Goal: Information Seeking & Learning: Learn about a topic

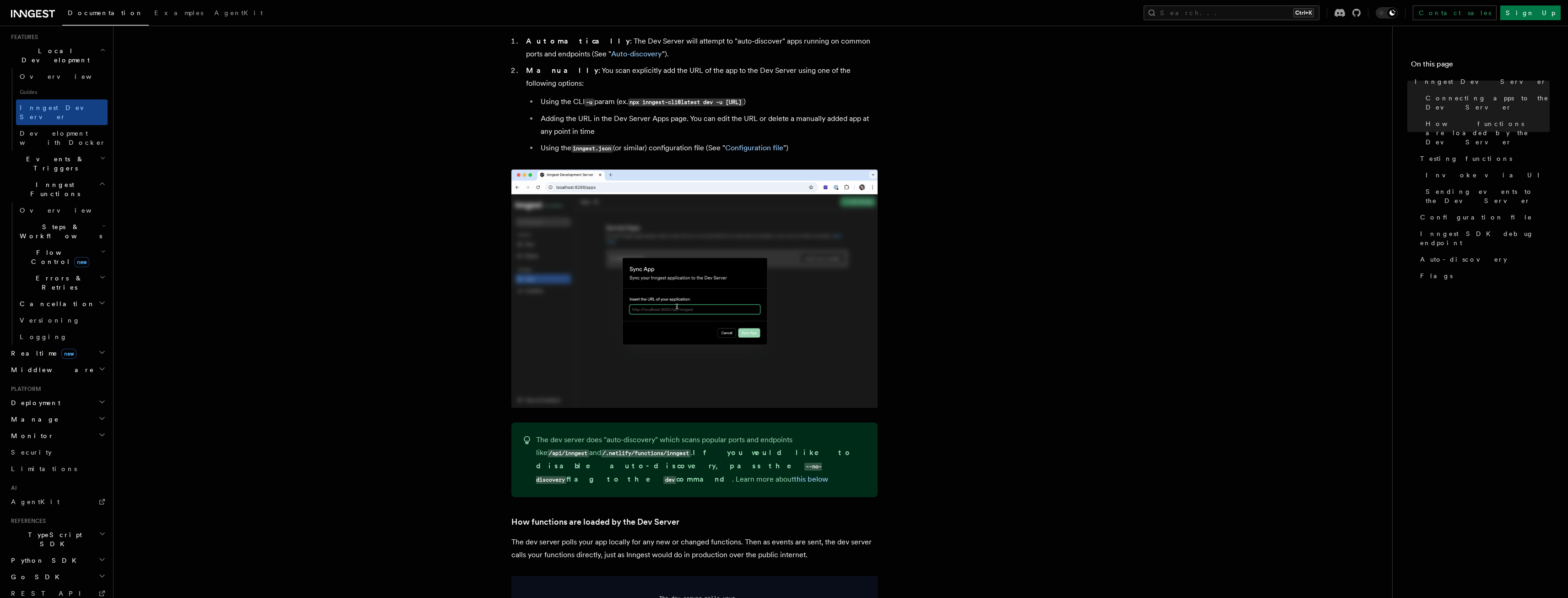
scroll to position [641, 0]
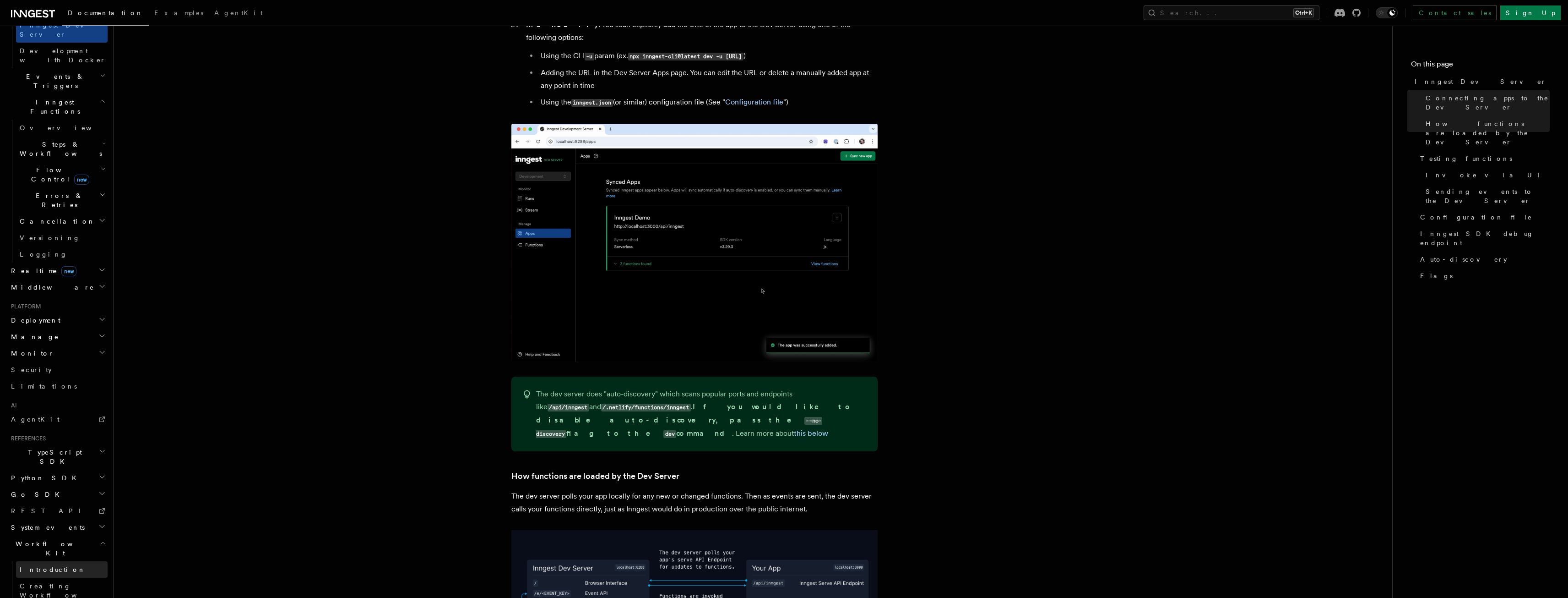
click at [28, 566] on span "Introduction" at bounding box center [53, 569] width 66 height 7
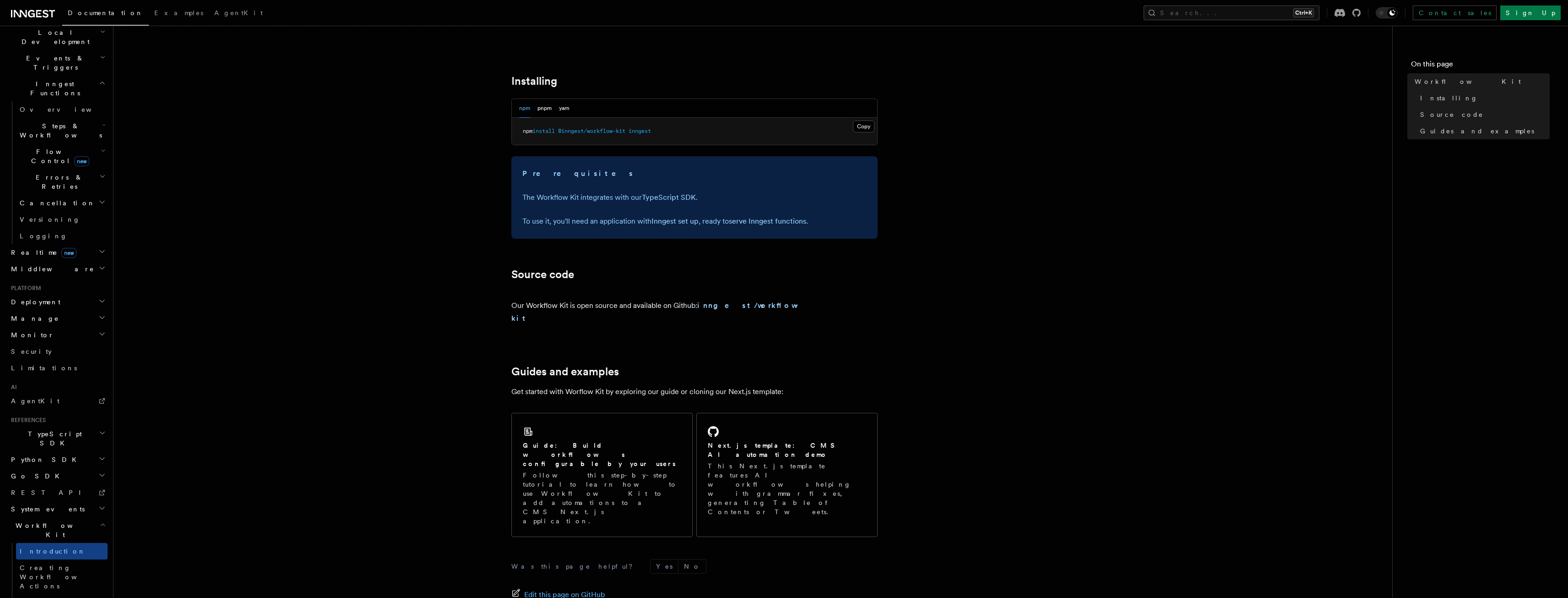
scroll to position [367, 0]
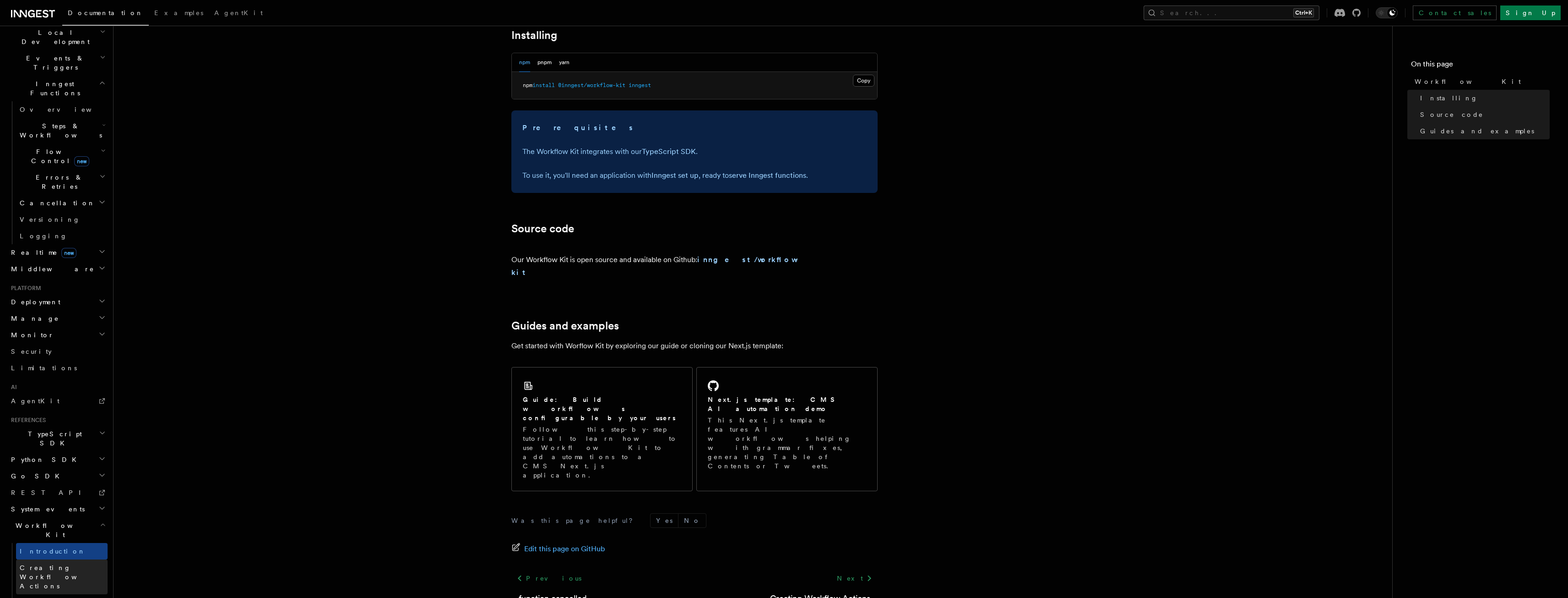
click at [69, 564] on span "Creating Workflow Actions" at bounding box center [59, 577] width 80 height 26
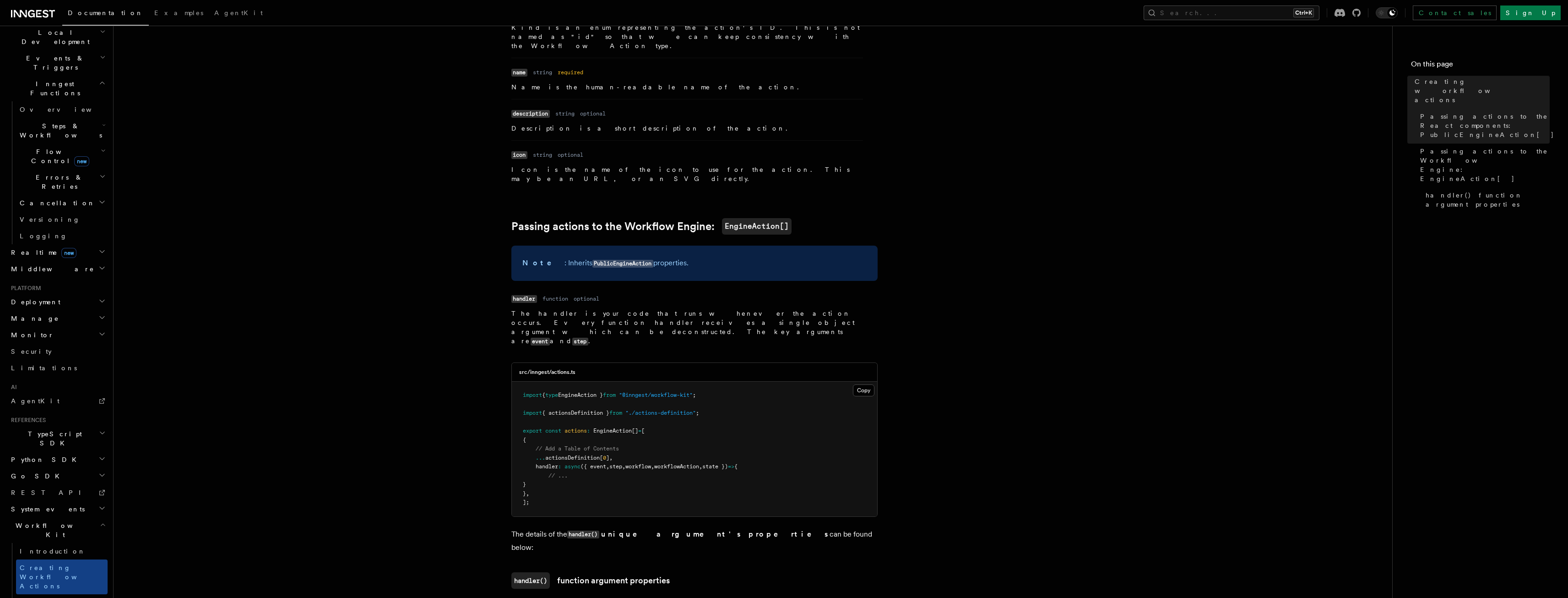
scroll to position [733, 0]
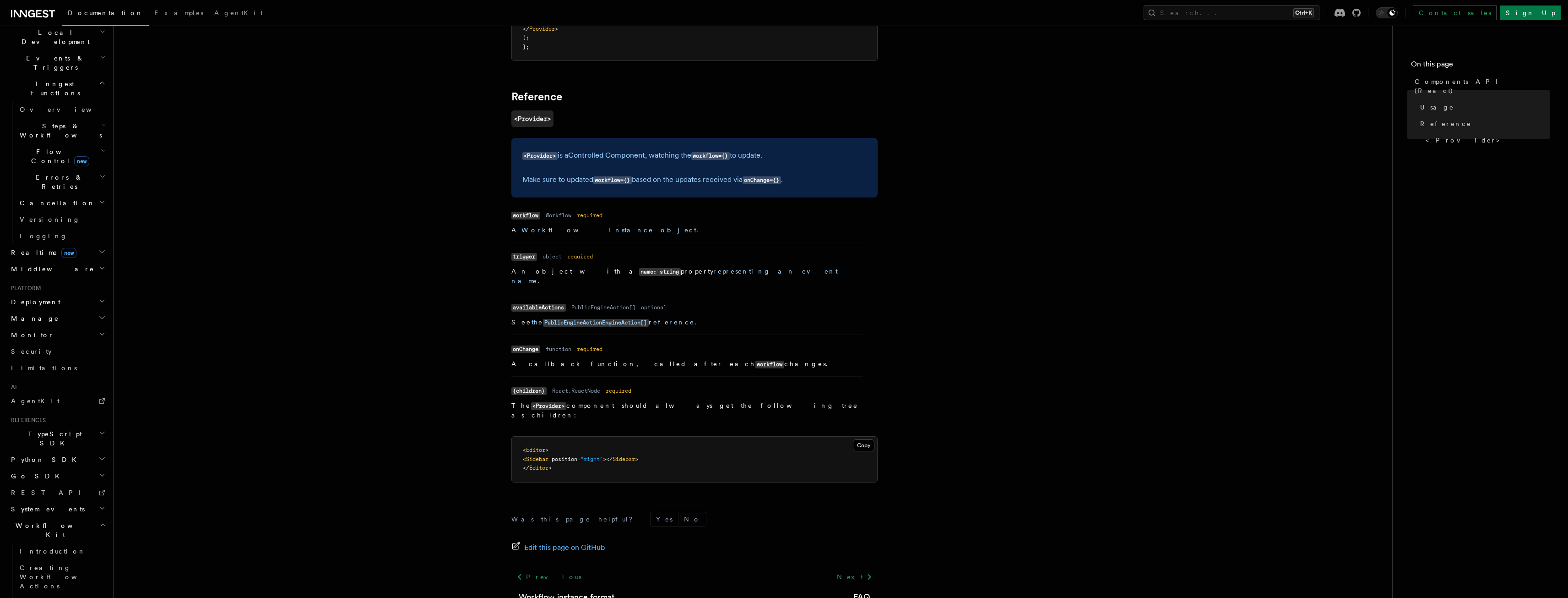
scroll to position [126, 0]
click at [33, 581] on span "REST API" at bounding box center [50, 584] width 78 height 7
click at [25, 451] on link "Limitations" at bounding box center [57, 459] width 100 height 17
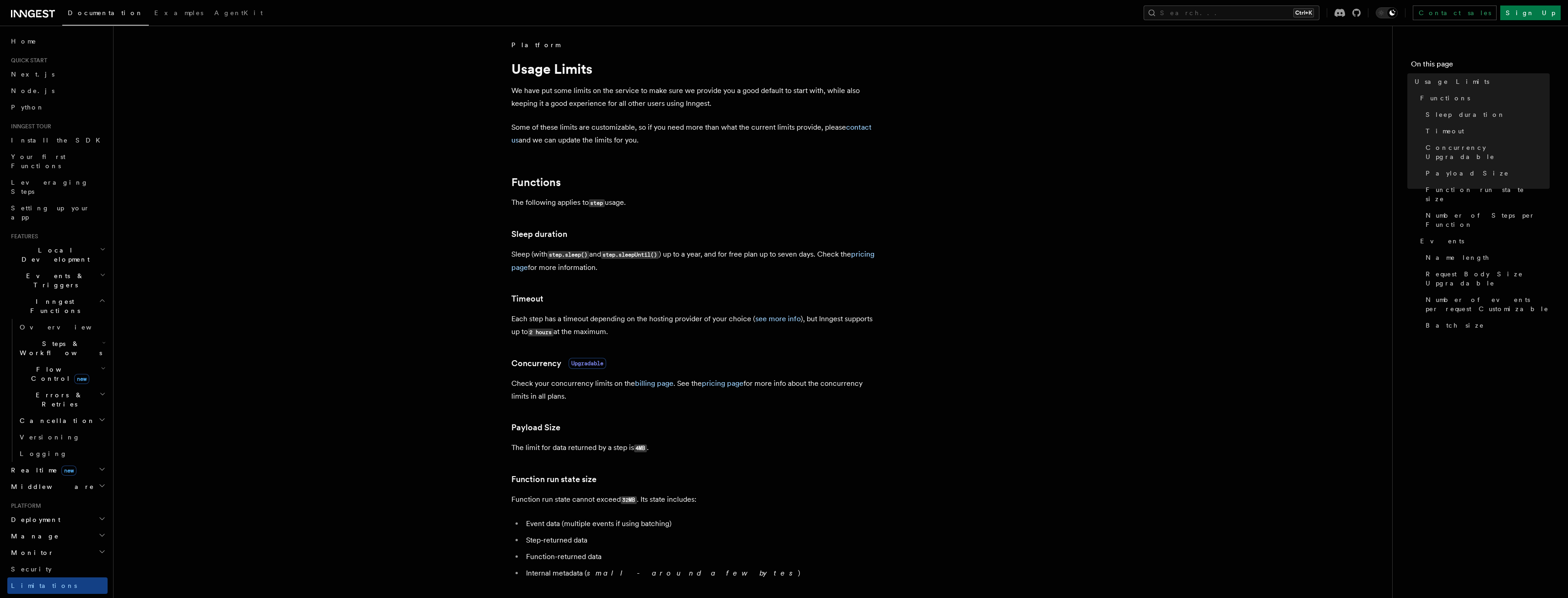
click at [49, 245] on span "Local Development" at bounding box center [53, 254] width 92 height 18
click at [214, 10] on span "AgentKit" at bounding box center [239, 13] width 49 height 7
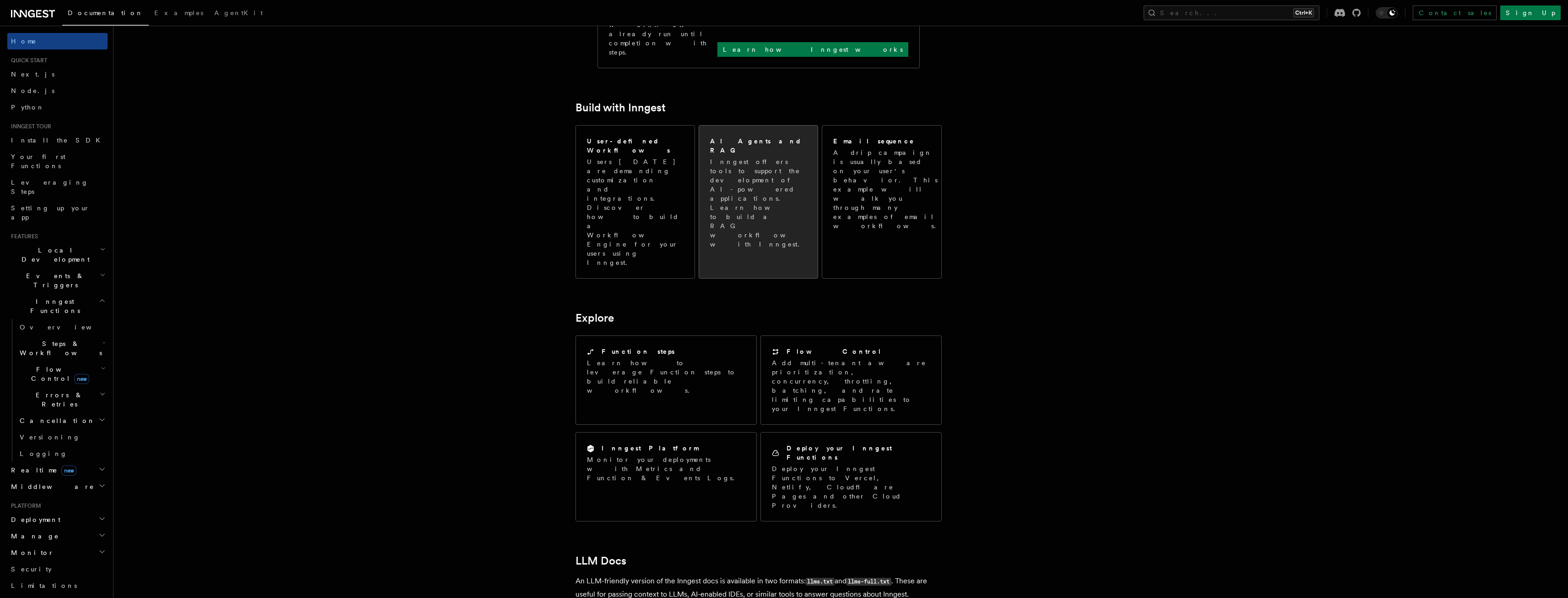
scroll to position [550, 0]
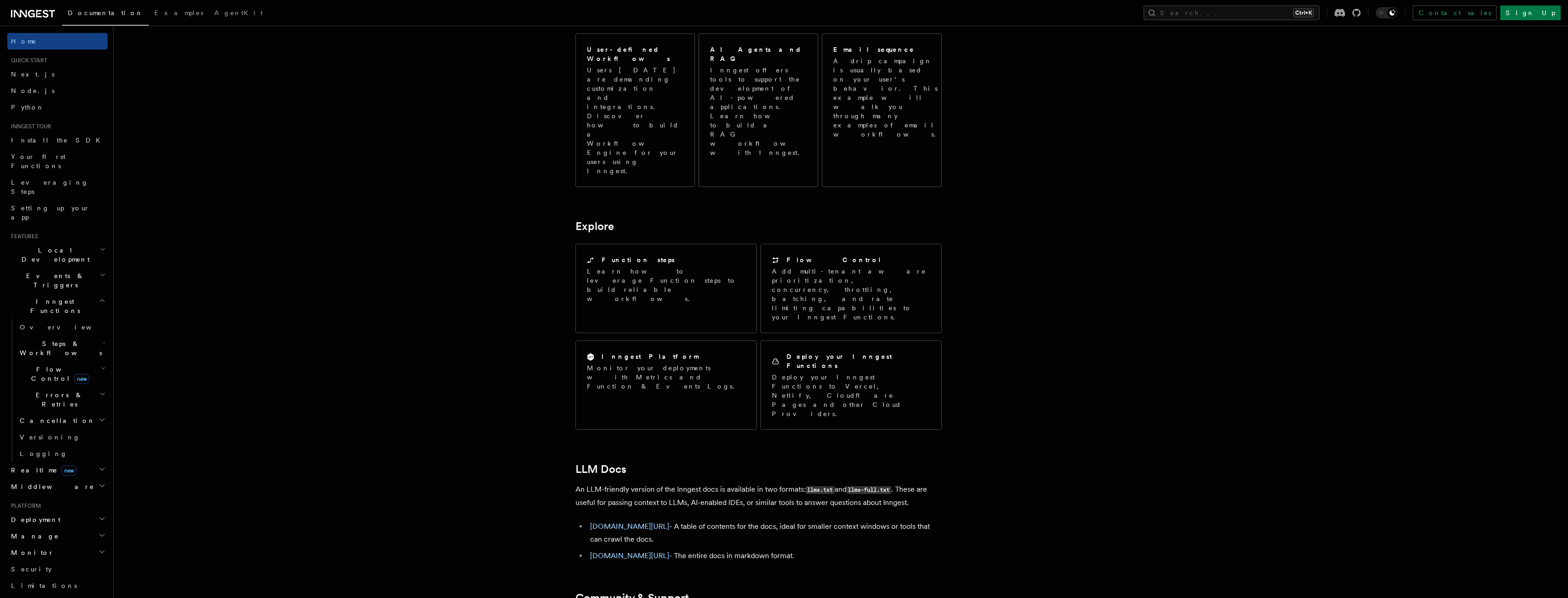
click at [866, 344] on article "Inngest Documentation Inngest is an event-driven durable execution platform tha…" at bounding box center [817, 174] width 1377 height 1367
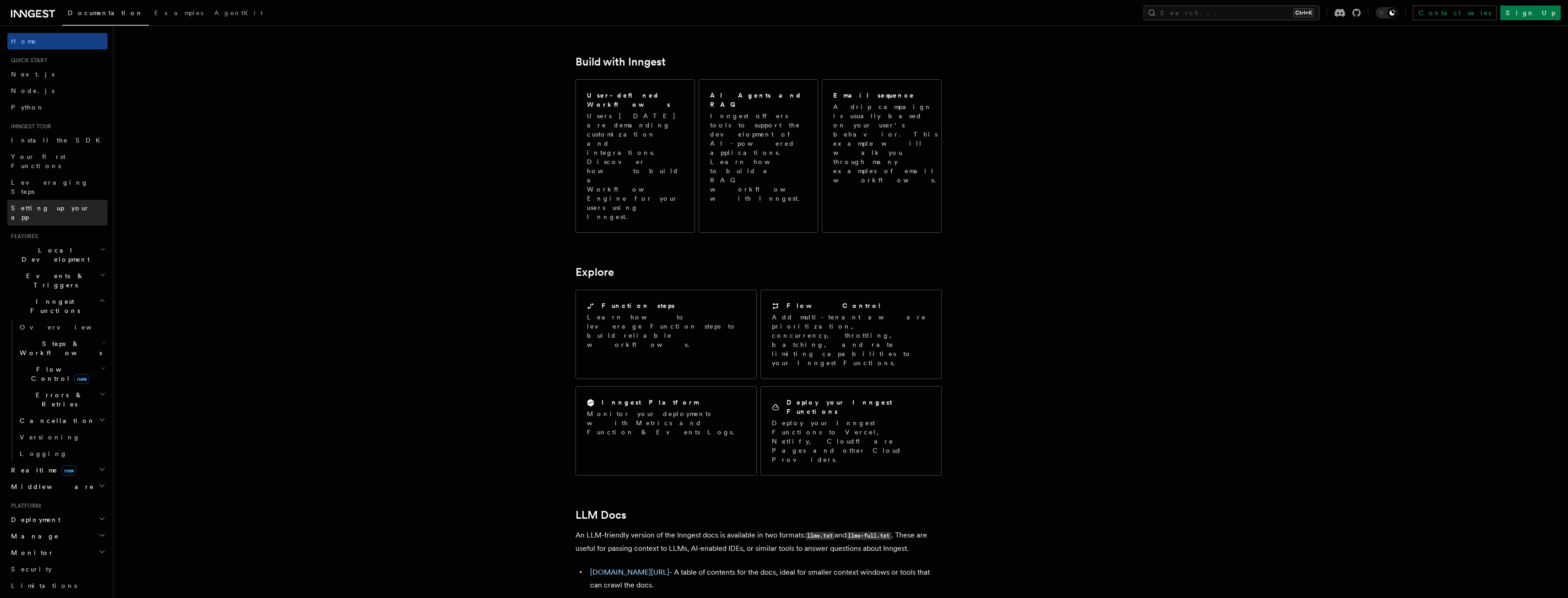
click at [52, 204] on span "Setting up your app" at bounding box center [50, 212] width 79 height 17
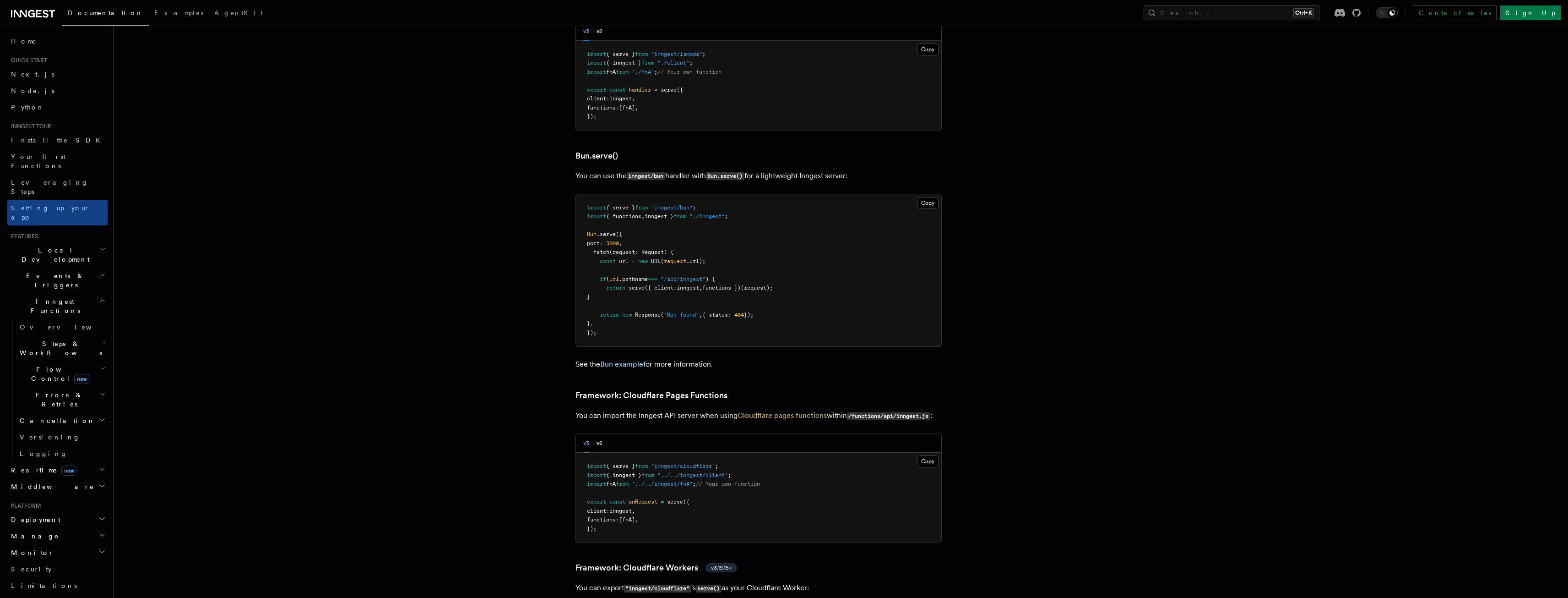
scroll to position [1191, 0]
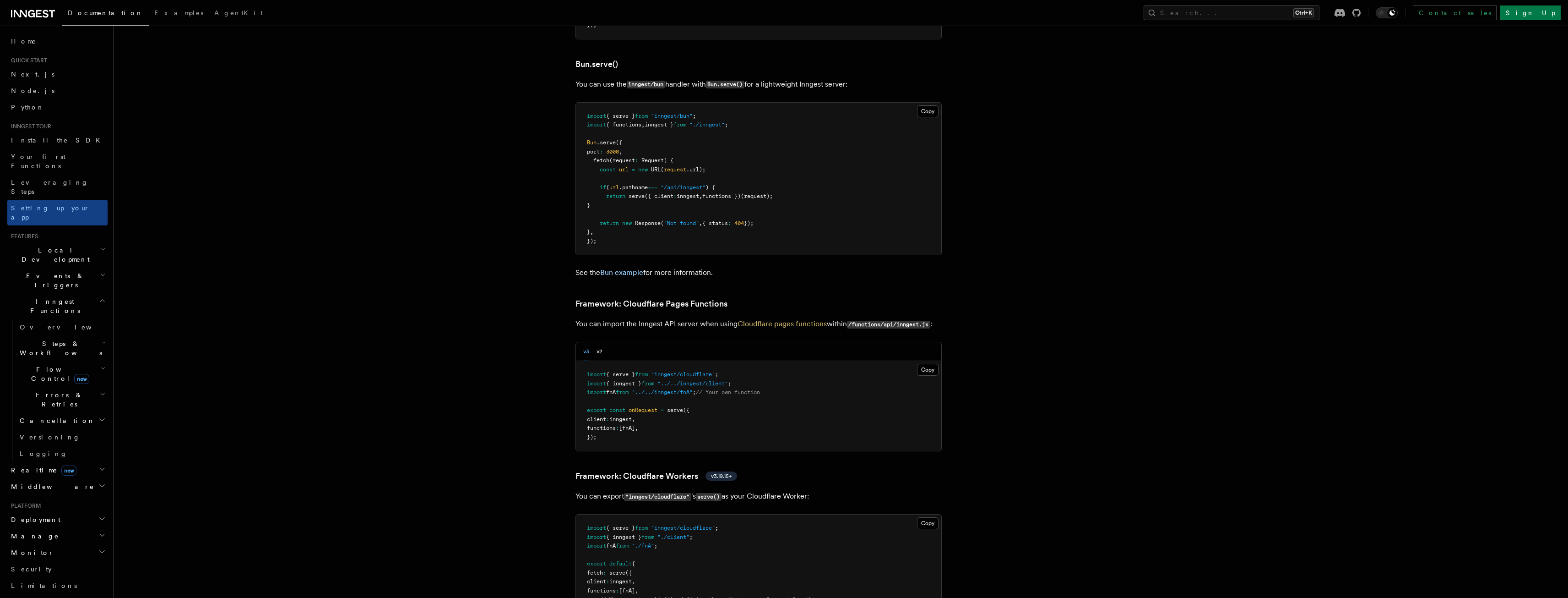
drag, startPoint x: 1308, startPoint y: 151, endPoint x: 1309, endPoint y: 137, distance: 14.0
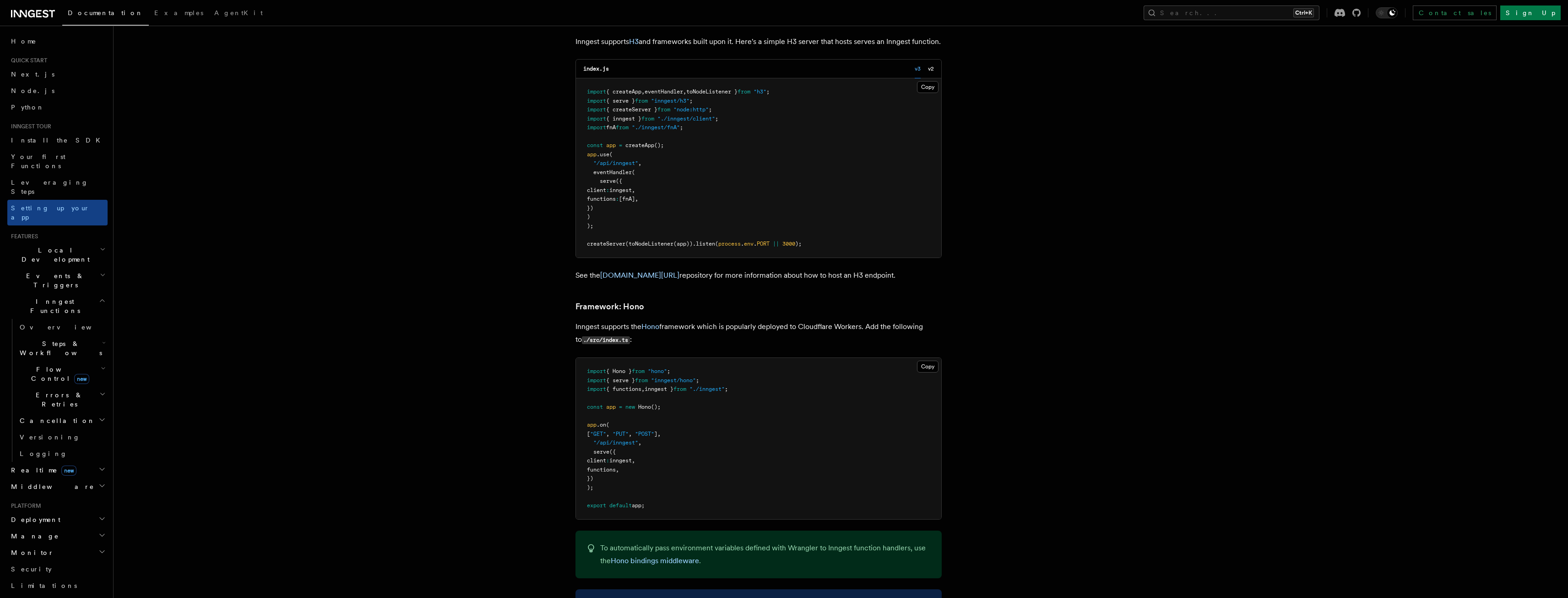
click at [214, 13] on span "AgentKit" at bounding box center [239, 13] width 49 height 7
